Goal: Find specific page/section: Find specific page/section

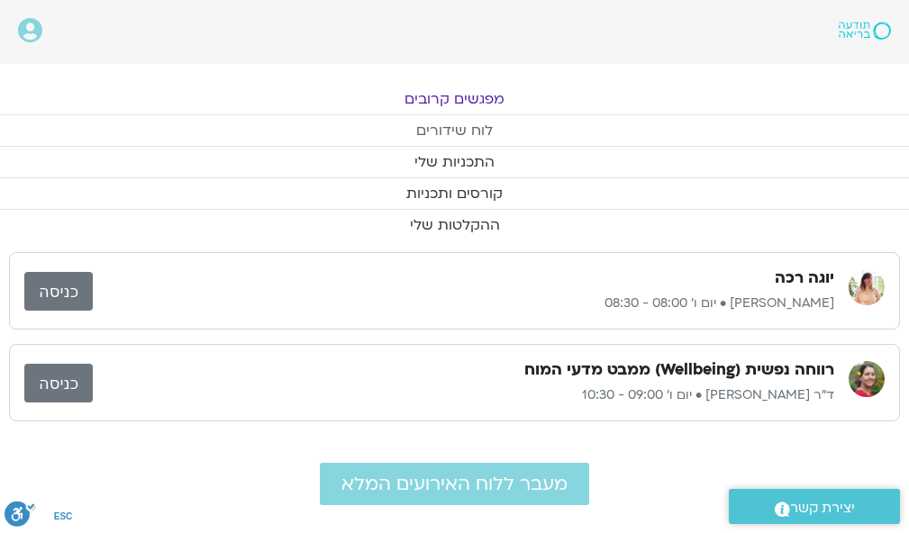
click at [452, 127] on link "לוח שידורים" at bounding box center [454, 130] width 909 height 31
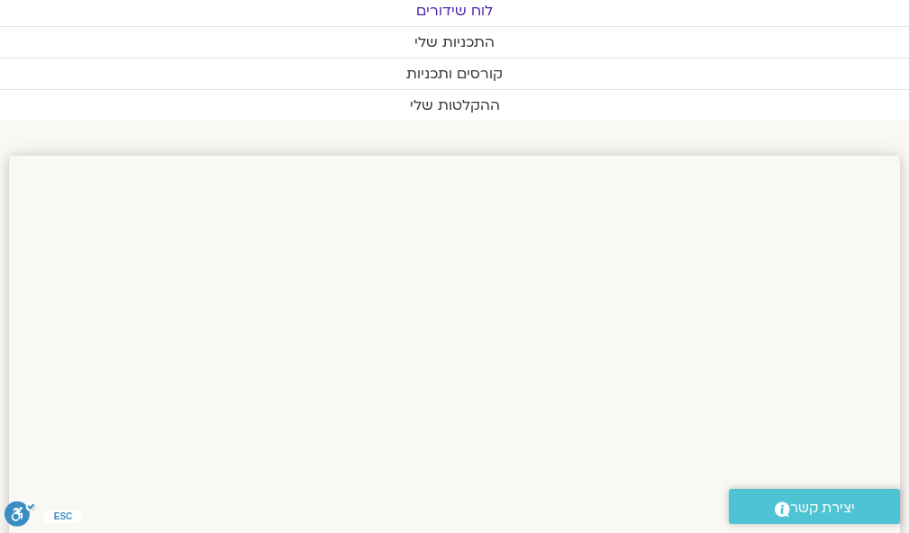
scroll to position [277, 0]
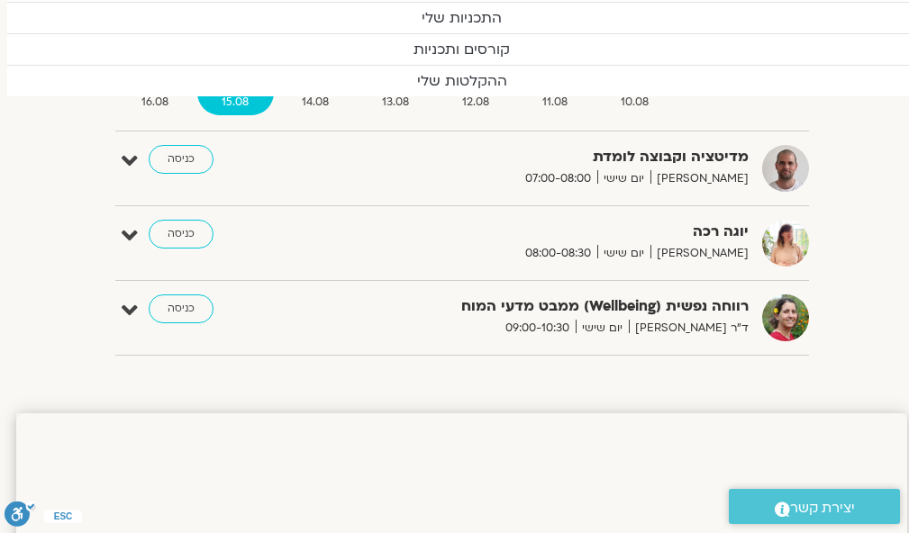
scroll to position [84, -7]
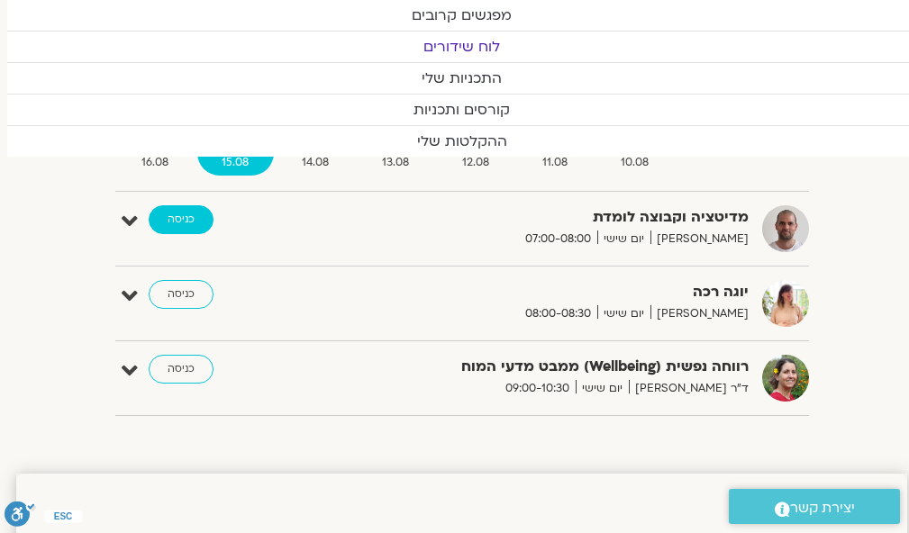
click at [169, 218] on link "כניסה" at bounding box center [181, 219] width 65 height 29
